Goal: Task Accomplishment & Management: Complete application form

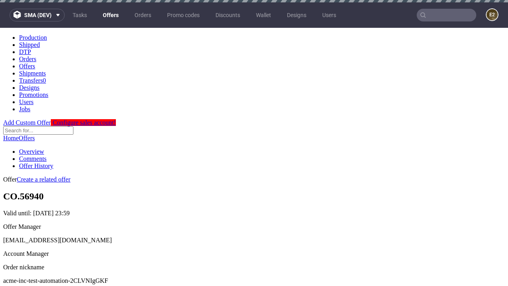
scroll to position [2, 0]
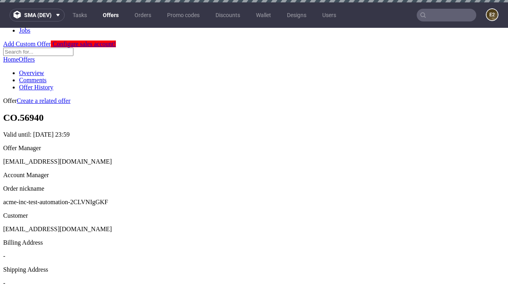
scroll to position [2, 0]
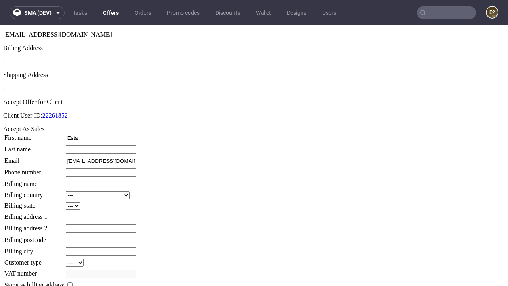
type input "Esta"
type input "Ullrich"
type input "1509813888"
type input "Jake.Von"
select select "13"
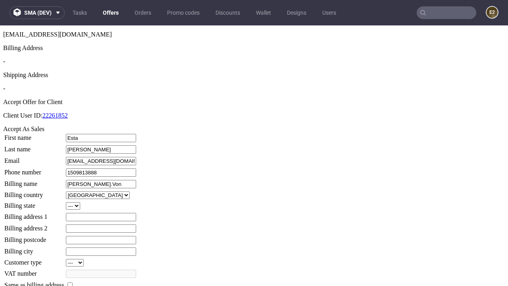
type input "Jake.Von"
type input "853 Nina Bank"
type input "LN85 7TA"
select select "132"
type input "LN85 7TA"
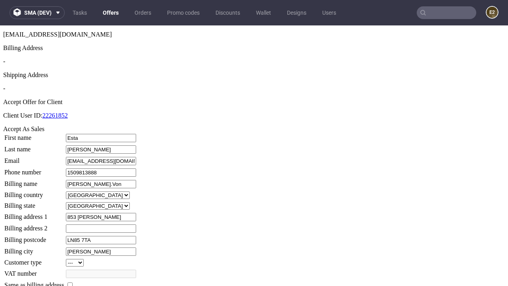
type input "Reichert-le-Beatty"
click at [73, 282] on input "checkbox" at bounding box center [69, 284] width 5 height 5
checkbox input "true"
type input "Jake.Von"
select select "13"
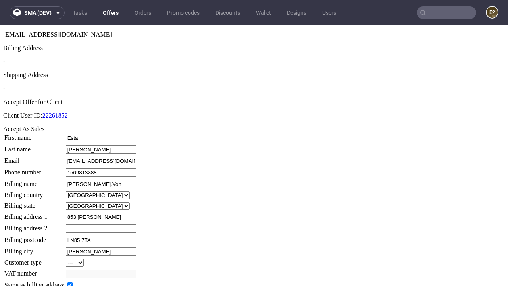
type input "853 Nina Bank"
type input "LN85 7TA"
type input "Reichert-le-Beatty"
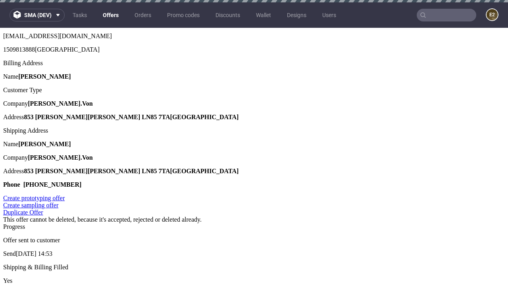
scroll to position [0, 0]
